Goal: Use online tool/utility: Utilize a website feature to perform a specific function

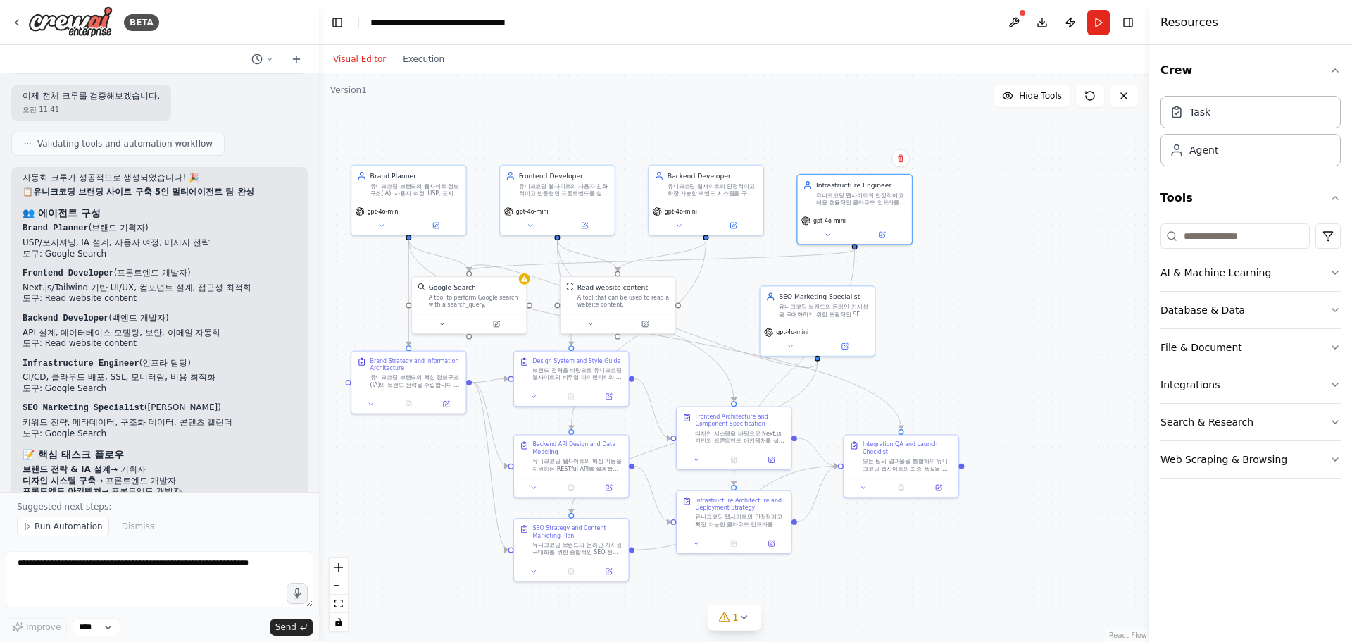
scroll to position [3752, 0]
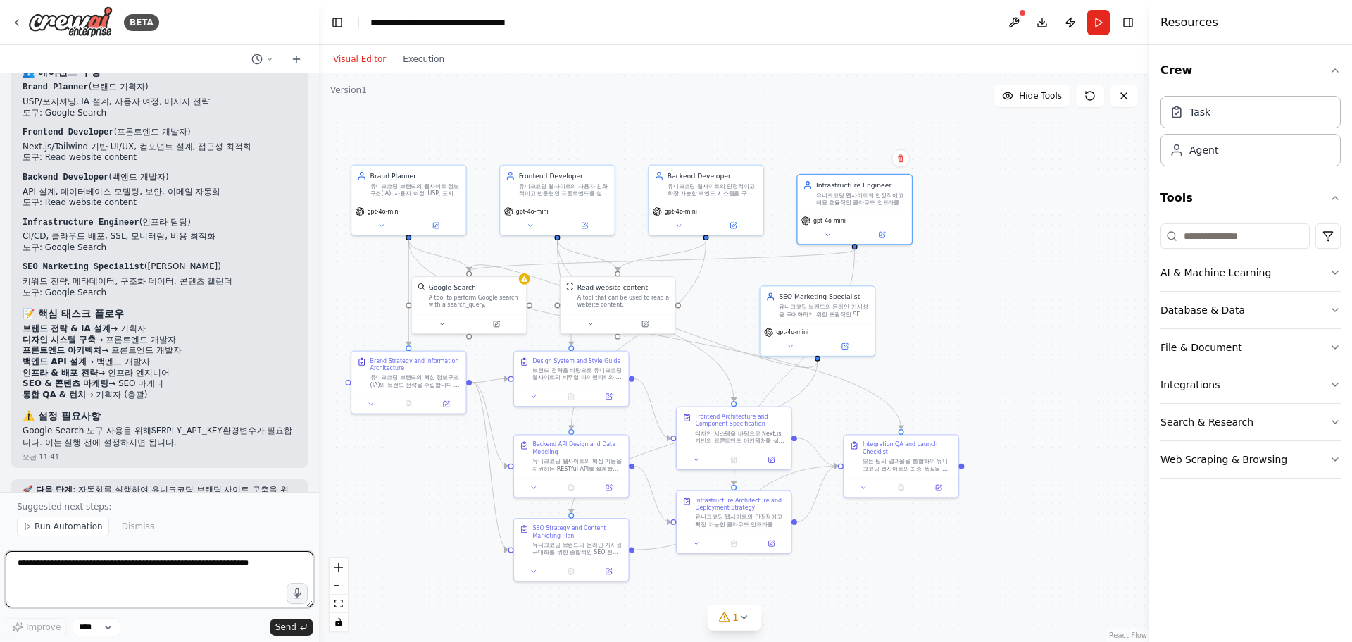
click at [140, 582] on textarea at bounding box center [160, 579] width 308 height 56
type textarea "*"
click at [80, 526] on span "Run Automation" at bounding box center [69, 525] width 68 height 11
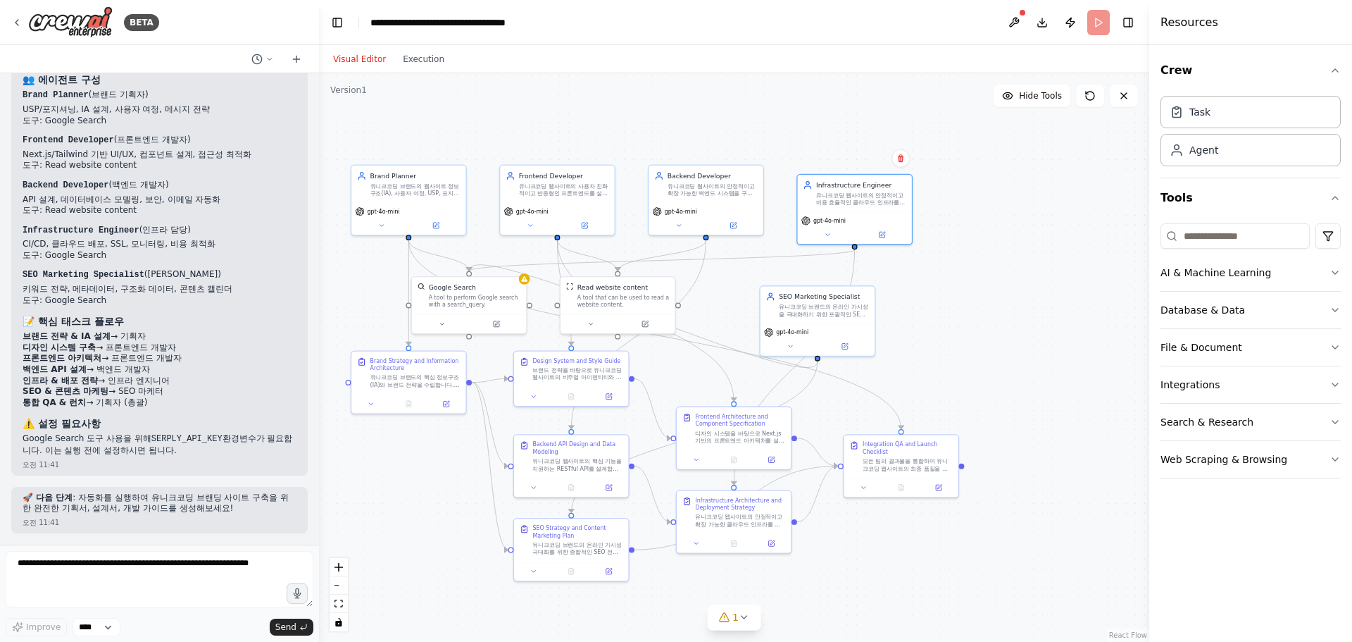
scroll to position [3699, 0]
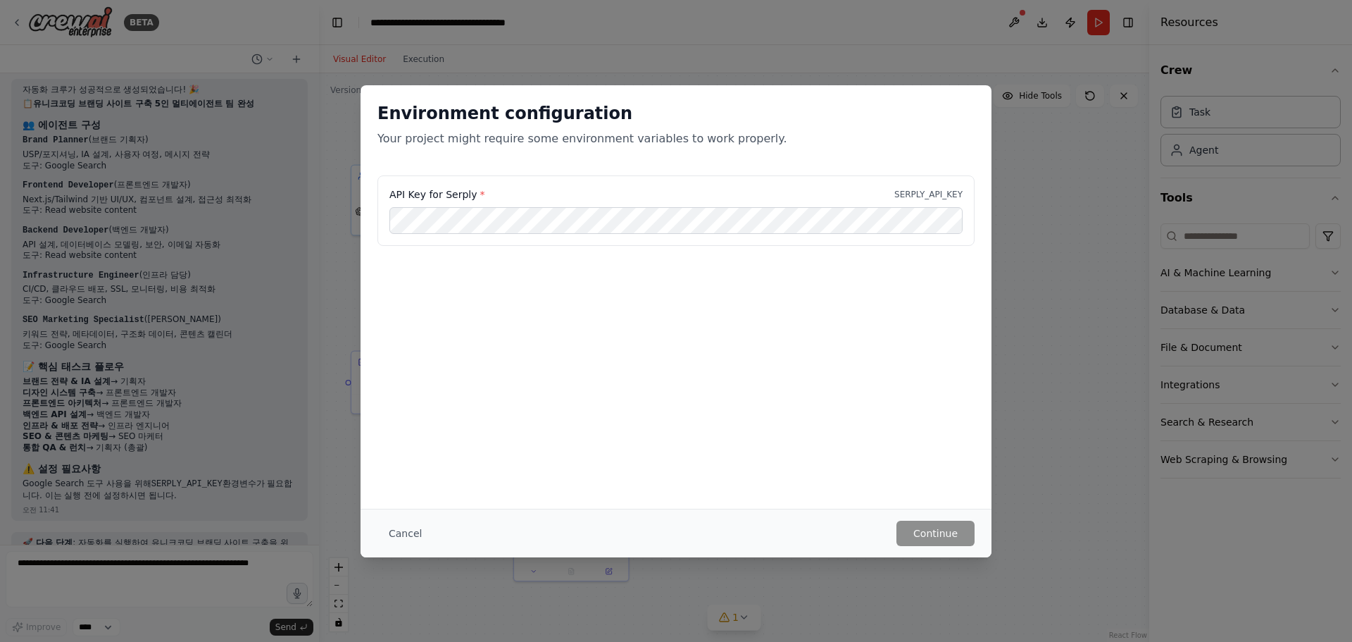
click at [940, 189] on p "SERPLY_API_KEY" at bounding box center [928, 194] width 68 height 11
copy p "SERPLY_API_KEY"
click at [417, 536] on button "Cancel" at bounding box center [405, 532] width 56 height 25
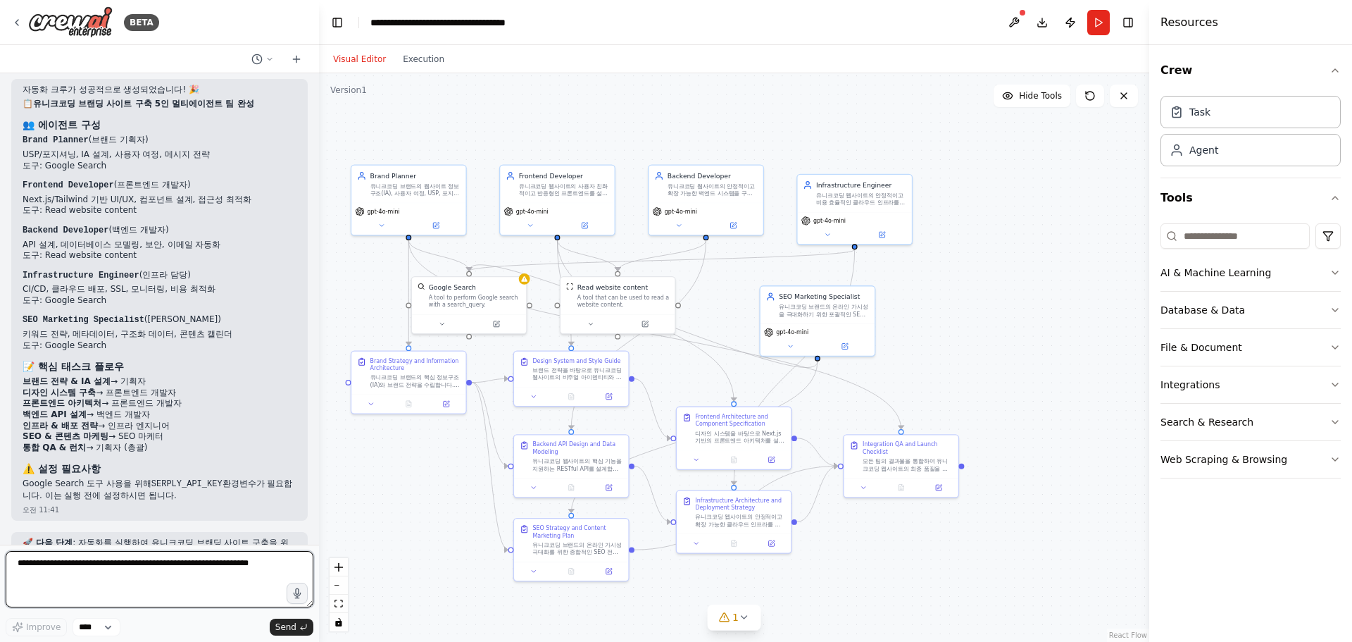
click at [125, 589] on textarea at bounding box center [160, 579] width 308 height 56
paste textarea "**********"
type textarea "**********"
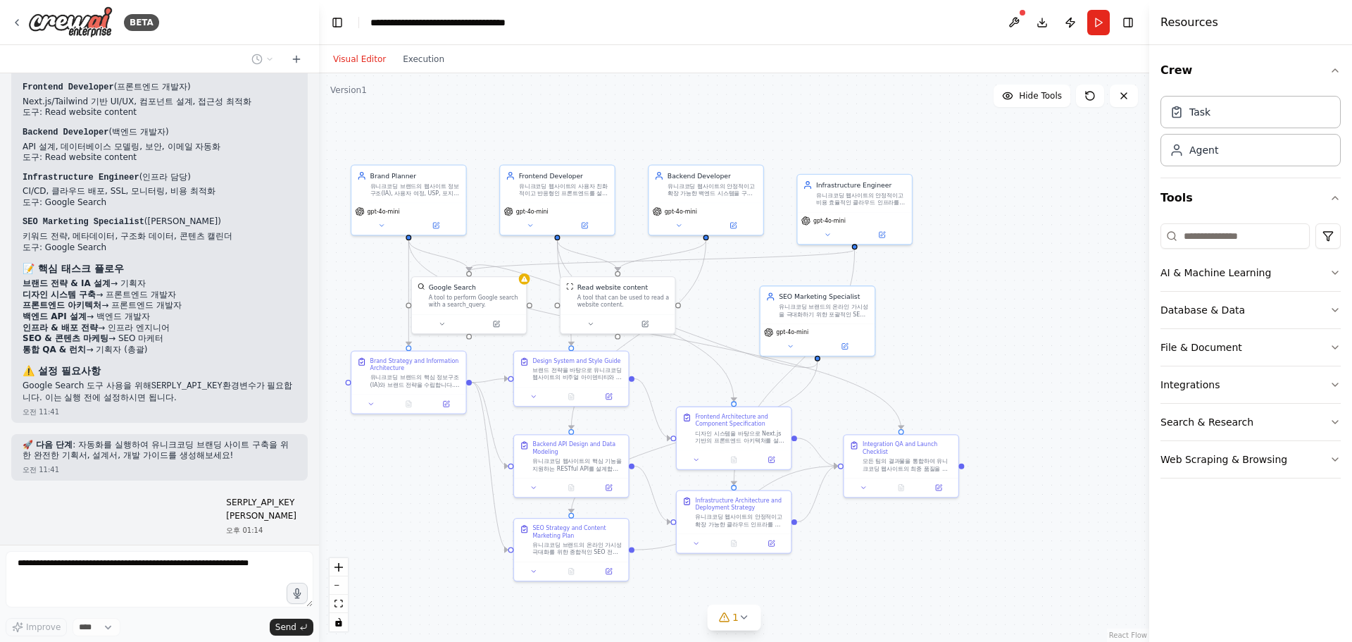
scroll to position [3726, 0]
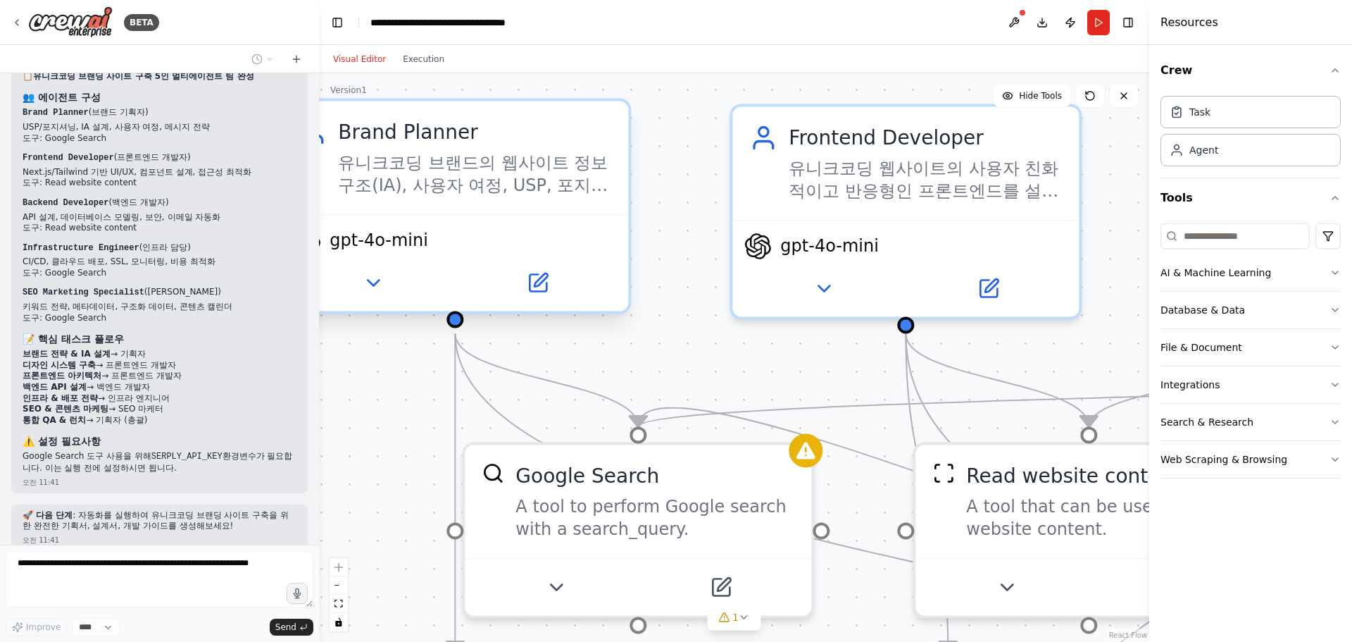
click at [495, 192] on div "유니크코딩 브랜드의 웹사이트 정보구조(IA), 사용자 여정, USP, 포지셔닝, 메시지 전략을 수립하여 명확하고 매력적인 브랜드 스토리를 구축…" at bounding box center [474, 173] width 273 height 45
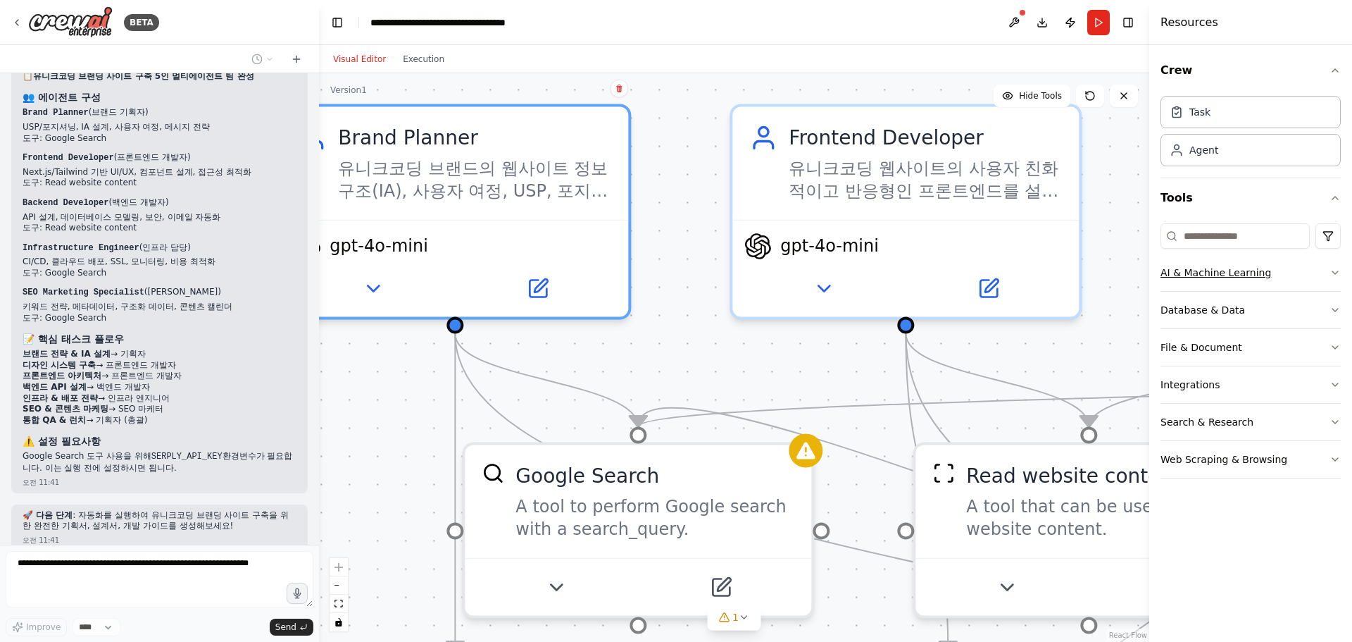
click at [1326, 268] on button "AI & Machine Learning" at bounding box center [1251, 272] width 180 height 37
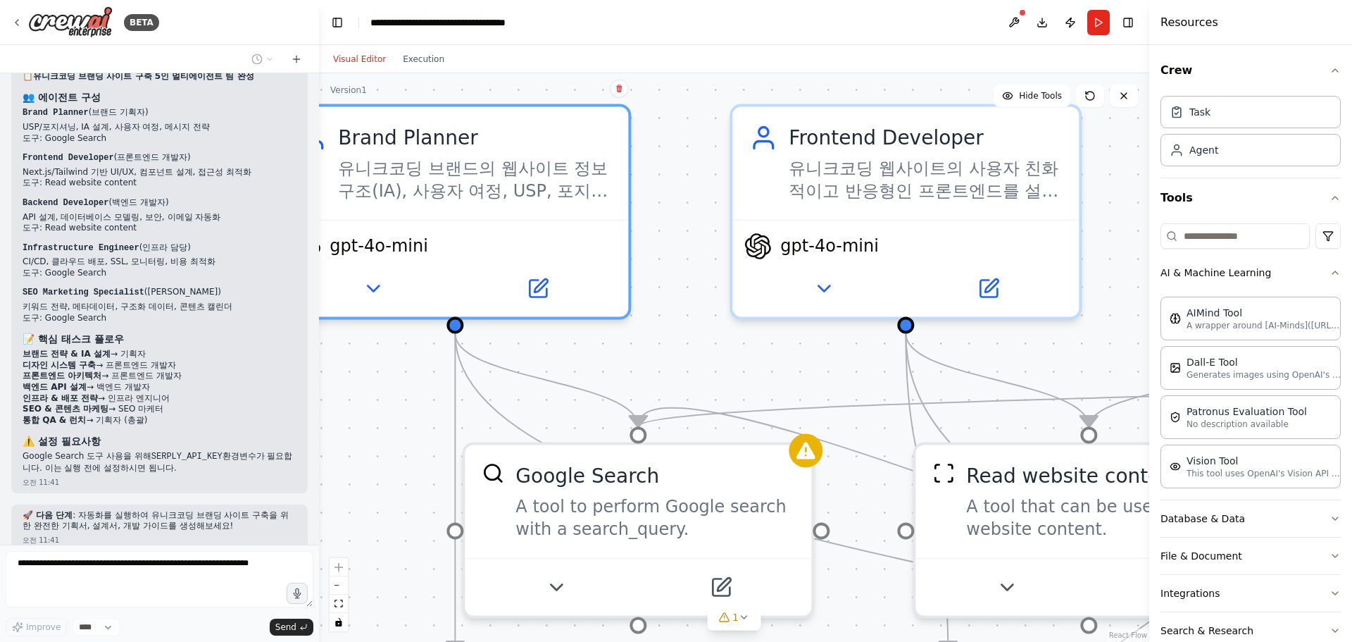
scroll to position [3797, 0]
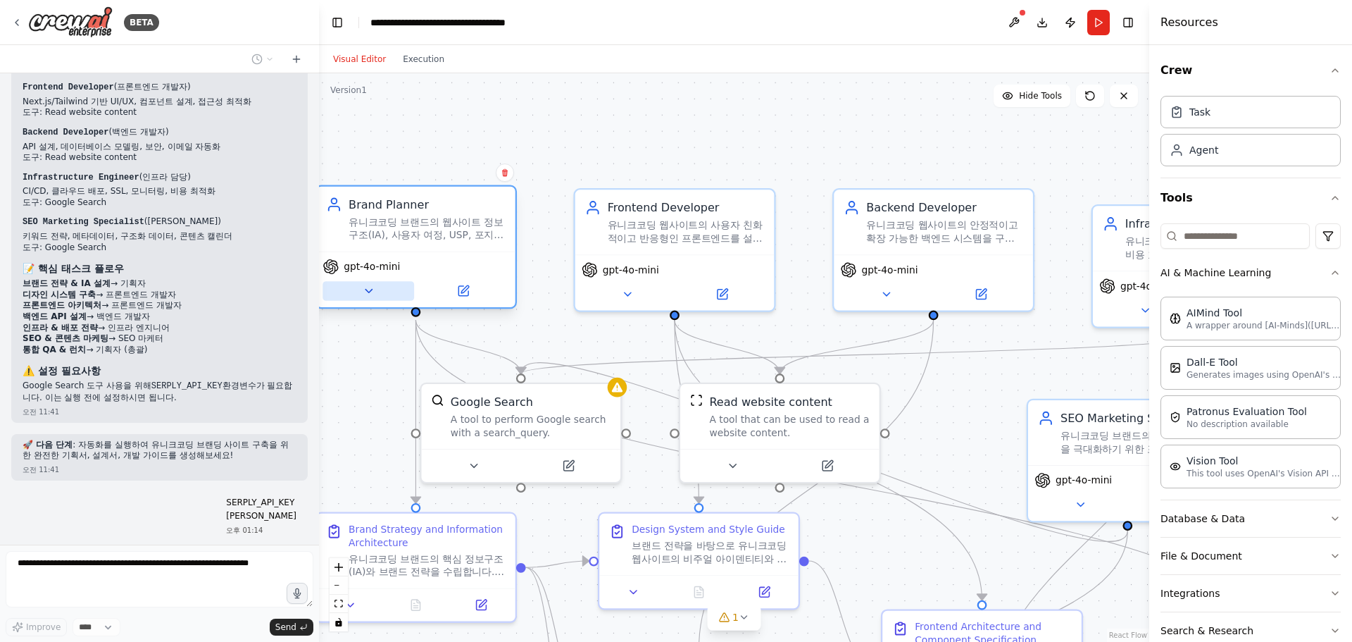
click at [366, 296] on icon at bounding box center [368, 291] width 13 height 13
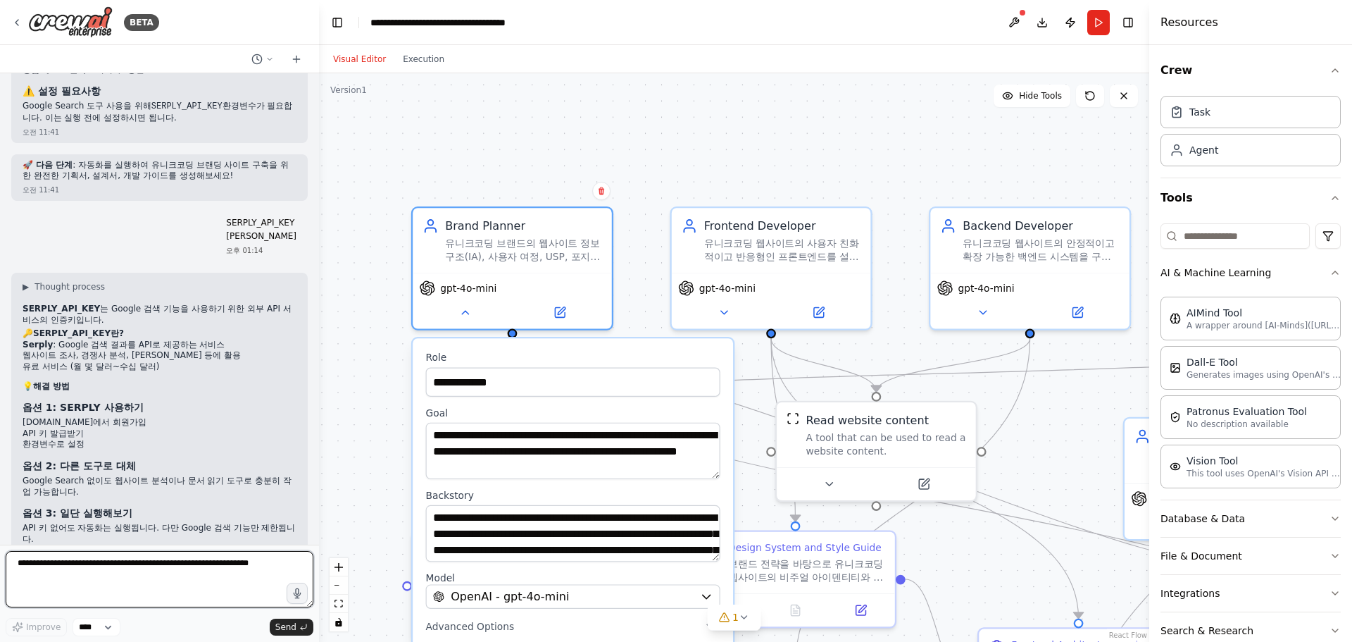
scroll to position [4101, 0]
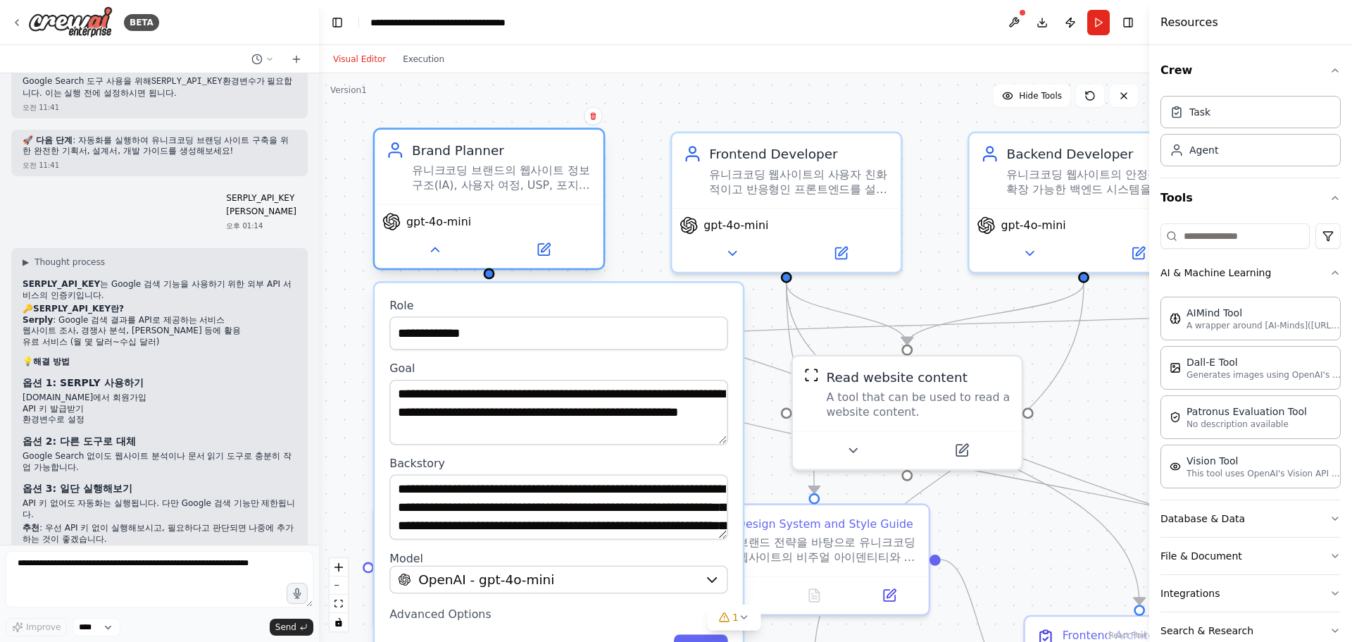
click at [422, 265] on div "gpt-4o-mini" at bounding box center [489, 236] width 229 height 64
click at [423, 248] on button at bounding box center [434, 249] width 105 height 23
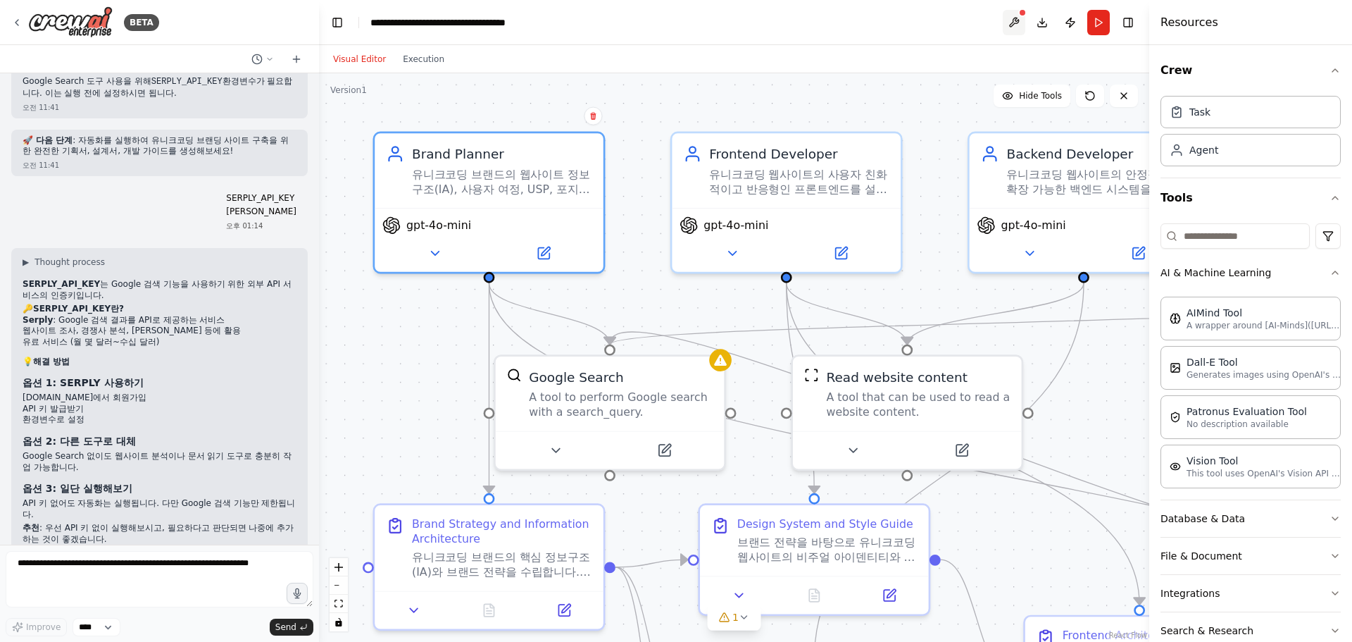
click at [1016, 23] on button at bounding box center [1014, 22] width 23 height 25
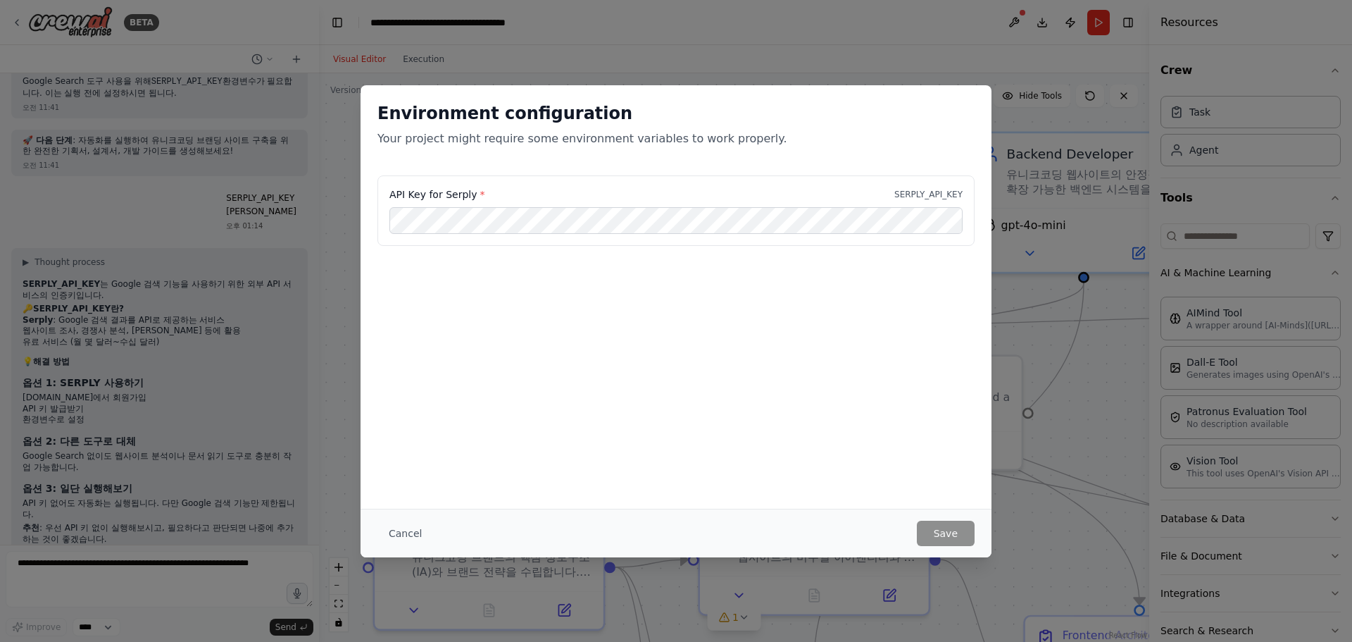
click at [1016, 23] on div "Environment configuration Your project might require some environment variables…" at bounding box center [676, 321] width 1352 height 642
click at [508, 71] on div "Environment configuration Your project might require some environment variables…" at bounding box center [676, 321] width 1352 height 642
click at [1142, 327] on div "Environment configuration Your project might require some environment variables…" at bounding box center [676, 321] width 1352 height 642
click at [390, 534] on button "Cancel" at bounding box center [405, 532] width 56 height 25
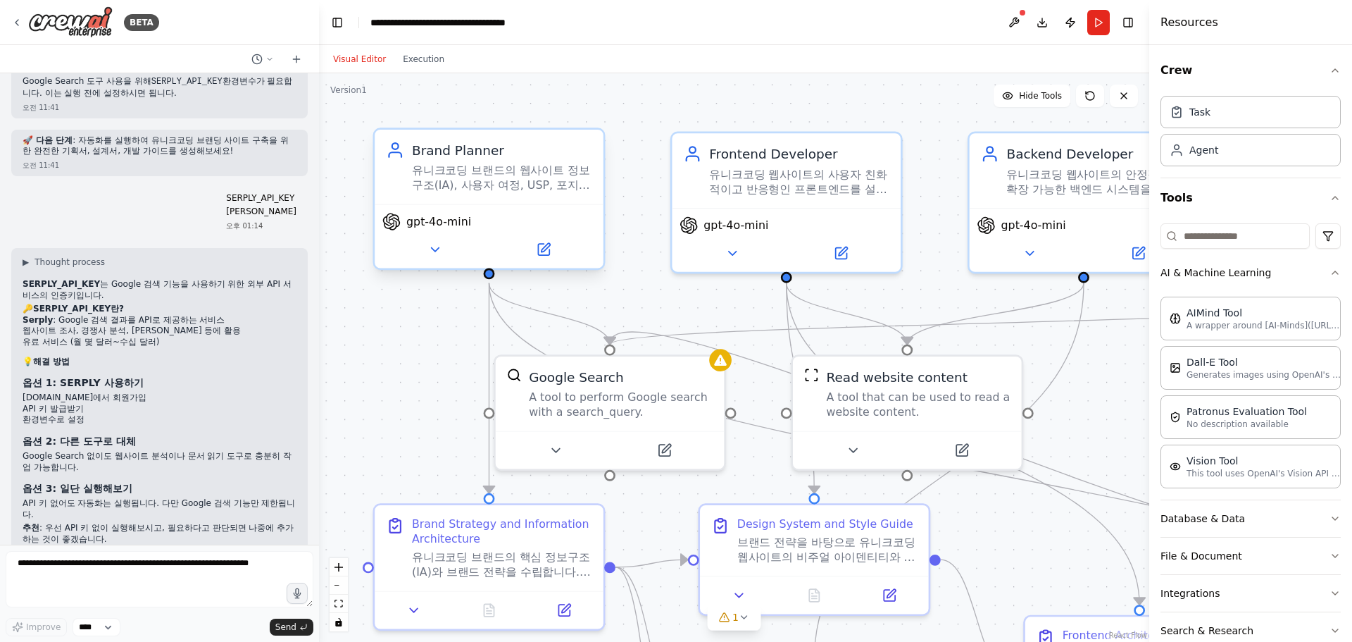
click at [451, 267] on div "gpt-4o-mini" at bounding box center [489, 236] width 229 height 64
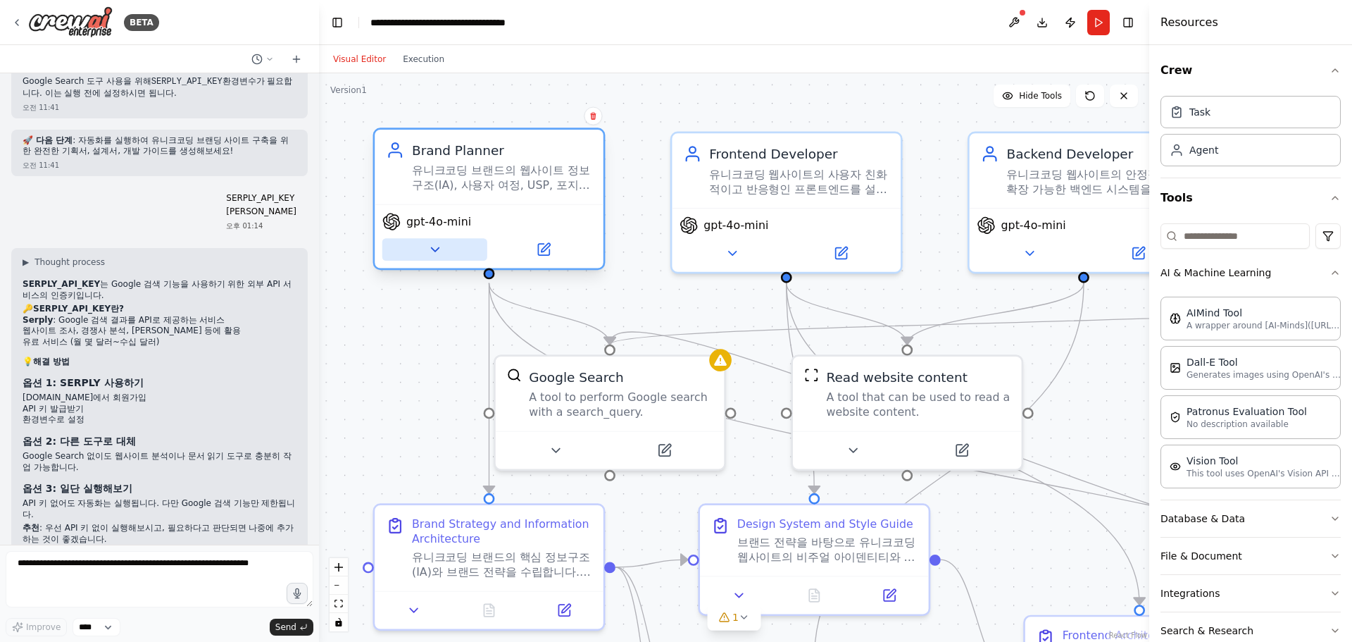
click at [444, 256] on button at bounding box center [434, 249] width 105 height 23
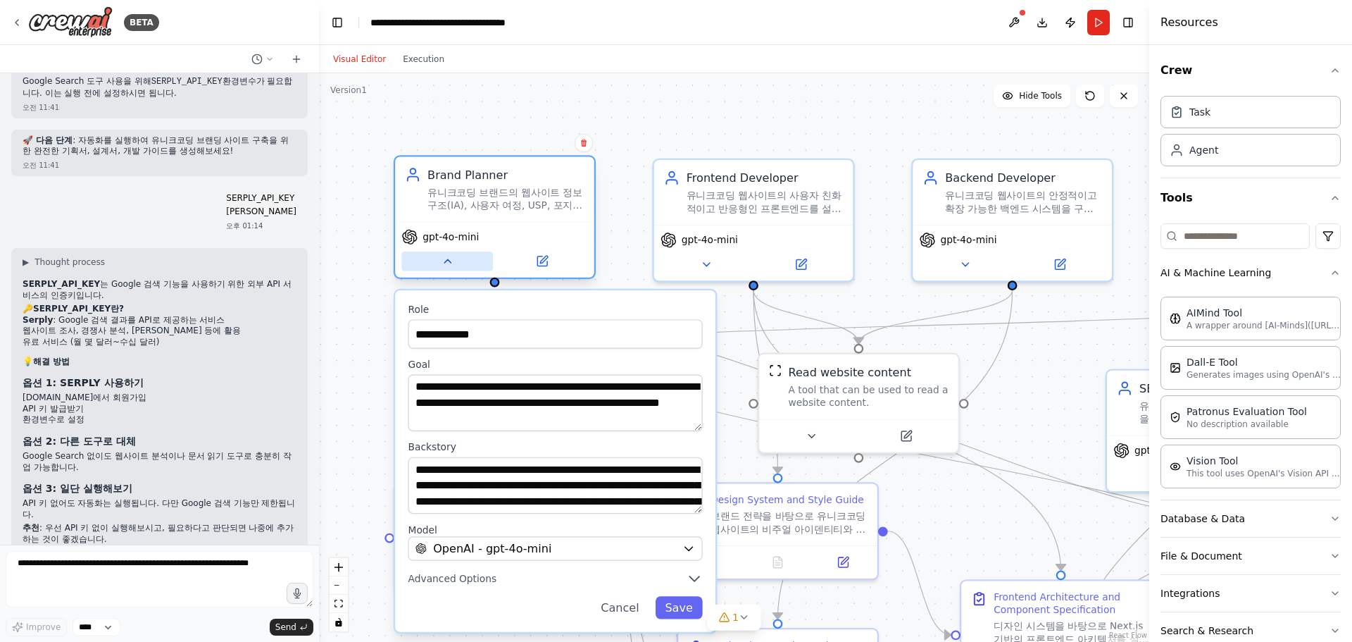
click at [461, 268] on button at bounding box center [447, 261] width 92 height 20
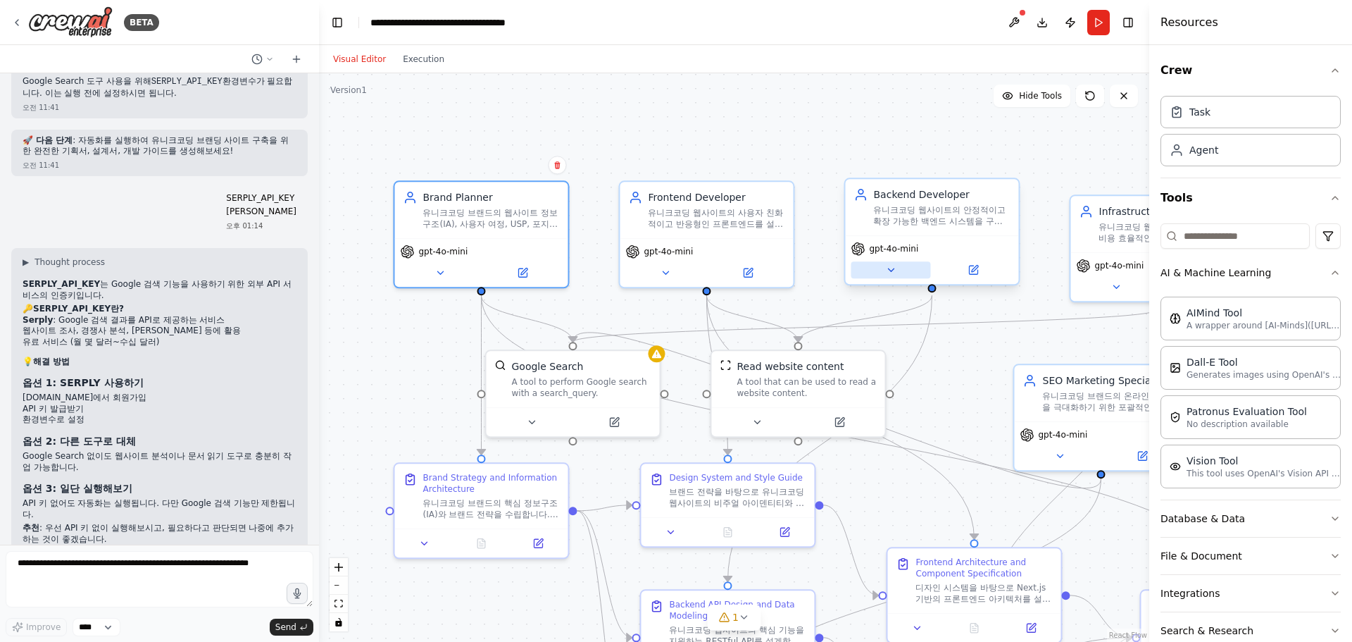
click at [890, 266] on icon at bounding box center [890, 269] width 11 height 11
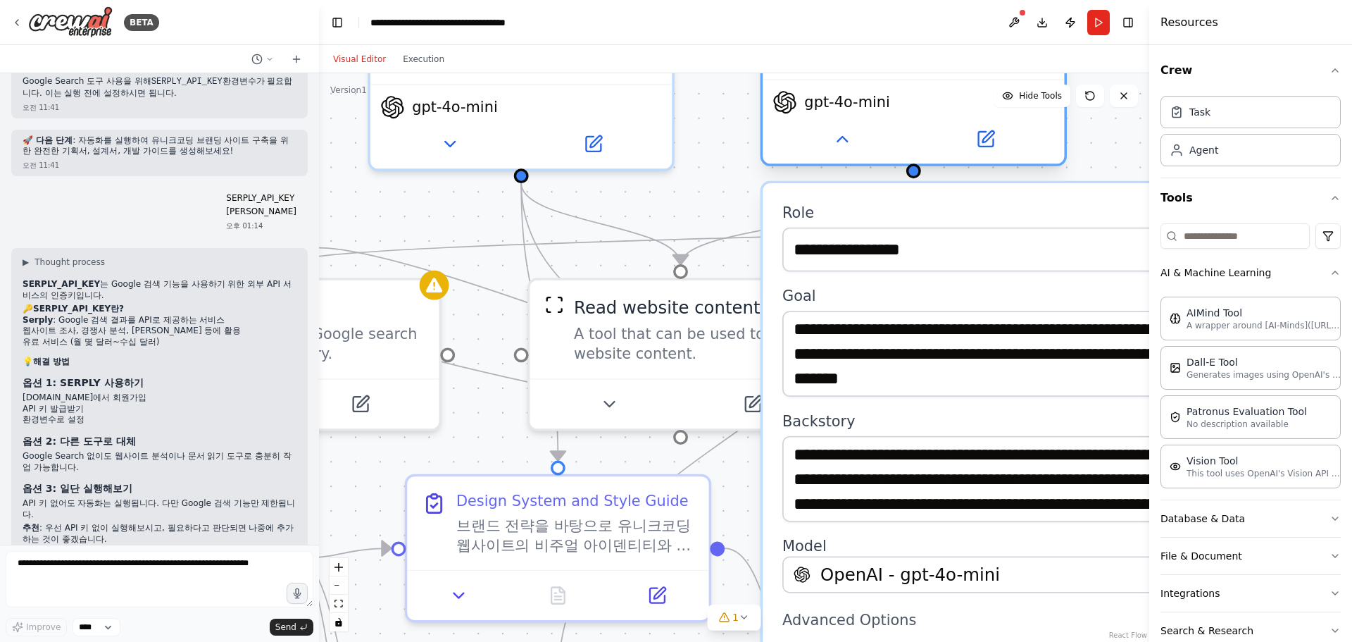
click at [840, 157] on div "gpt-4o-mini" at bounding box center [913, 121] width 301 height 85
click at [850, 150] on button at bounding box center [842, 140] width 139 height 30
